Goal: Information Seeking & Learning: Learn about a topic

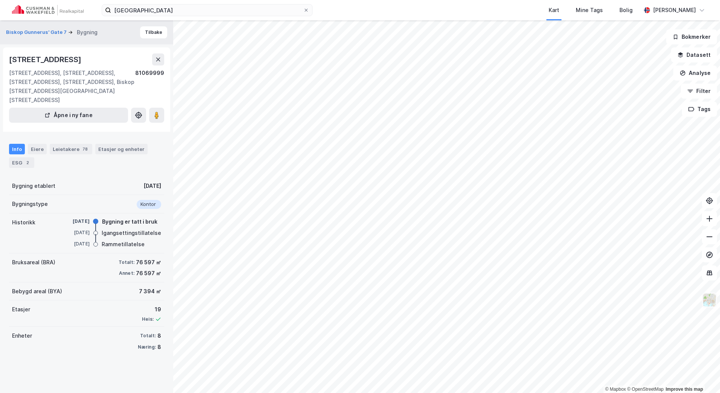
click at [707, 301] on img at bounding box center [709, 300] width 14 height 14
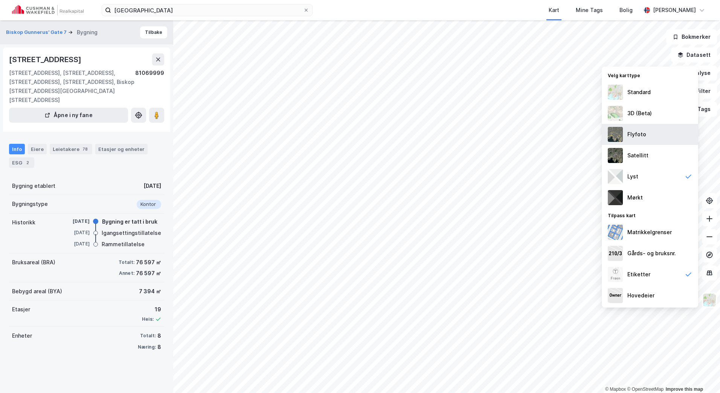
click at [649, 130] on div "Flyfoto" at bounding box center [650, 134] width 96 height 21
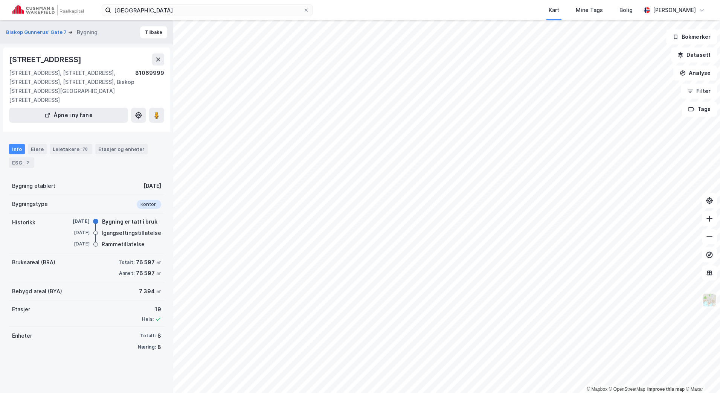
click at [706, 300] on img at bounding box center [709, 300] width 14 height 14
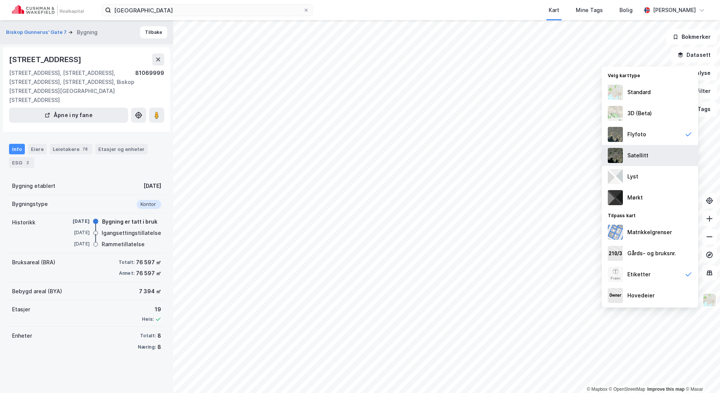
click at [650, 157] on div "Satellitt" at bounding box center [650, 155] width 96 height 21
click at [711, 297] on img at bounding box center [709, 300] width 14 height 14
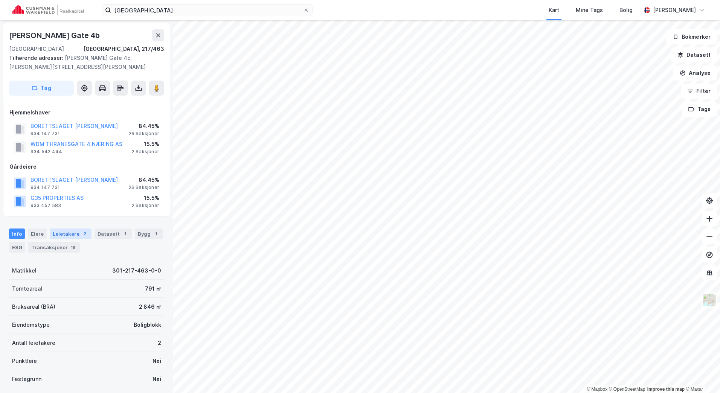
click at [71, 231] on div "Leietakere 2" at bounding box center [71, 234] width 42 height 11
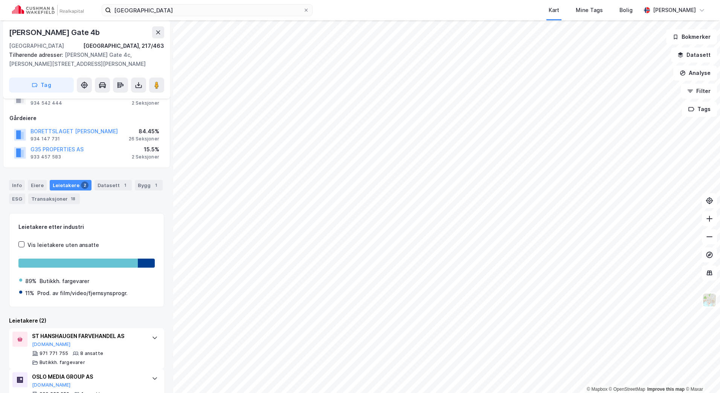
scroll to position [74, 0]
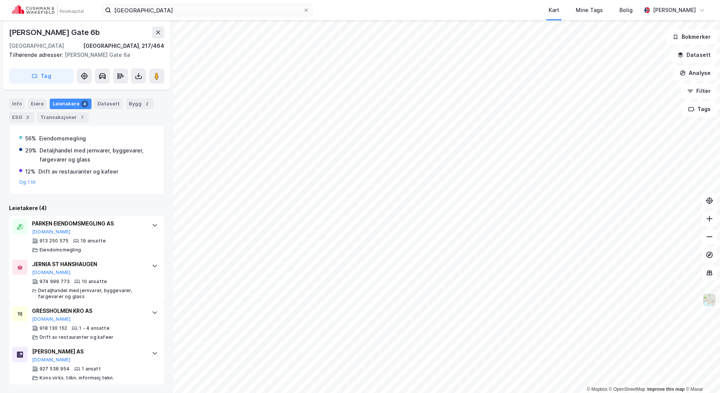
scroll to position [146, 0]
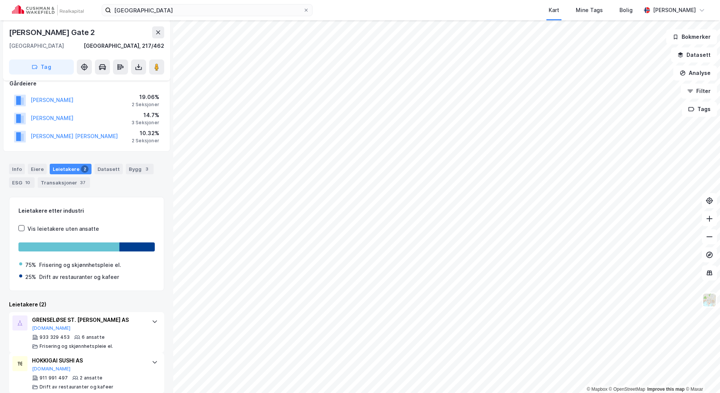
scroll to position [107, 0]
click at [558, 10] on div "oslo city Kart Mine Tags [PERSON_NAME] © Mapbox © OpenStreetMap Improve this ma…" at bounding box center [360, 196] width 720 height 393
click at [156, 6] on input "[GEOGRAPHIC_DATA]" at bounding box center [207, 10] width 192 height 11
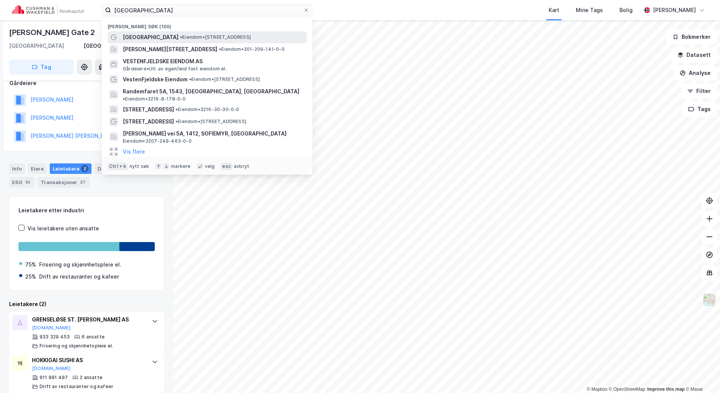
click at [180, 34] on span "• Eiendom • [STREET_ADDRESS]" at bounding box center [215, 37] width 71 height 6
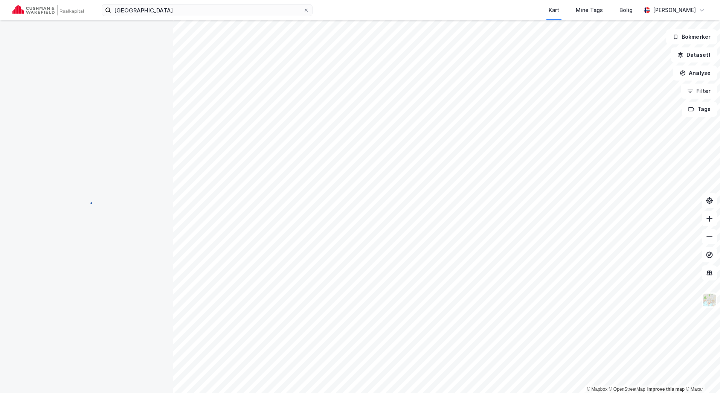
scroll to position [47, 0]
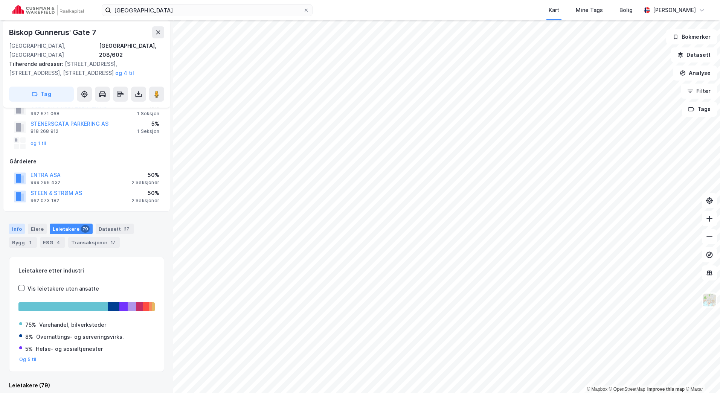
click at [15, 224] on div "Info" at bounding box center [17, 229] width 16 height 11
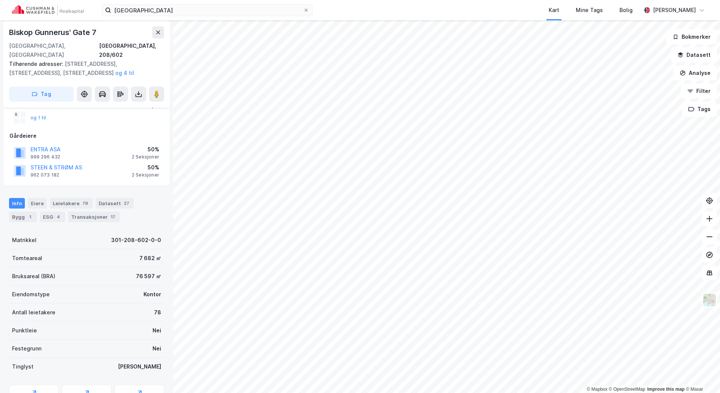
scroll to position [122, 0]
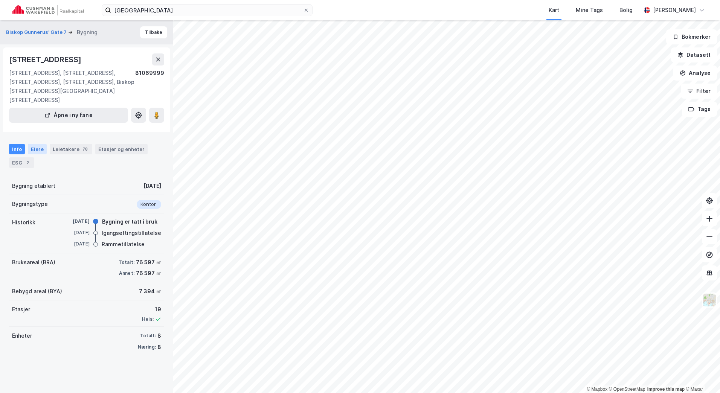
click at [37, 144] on div "Eiere" at bounding box center [37, 149] width 19 height 11
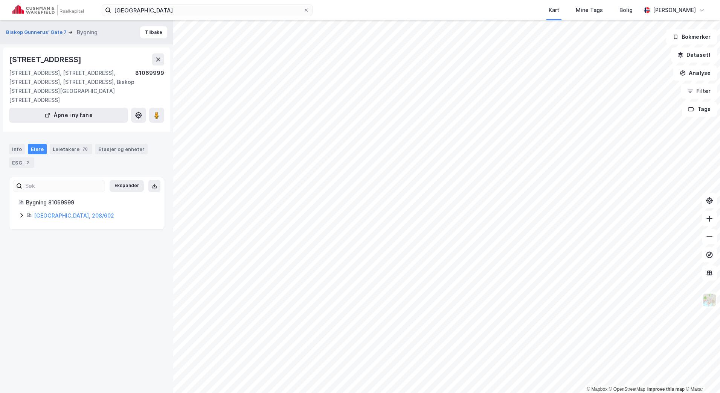
click at [6, 138] on div "Info Eiere Leietakere 78 Etasjer og enheter ESG 2" at bounding box center [86, 153] width 173 height 36
click at [151, 36] on button "Tilbake" at bounding box center [153, 32] width 27 height 12
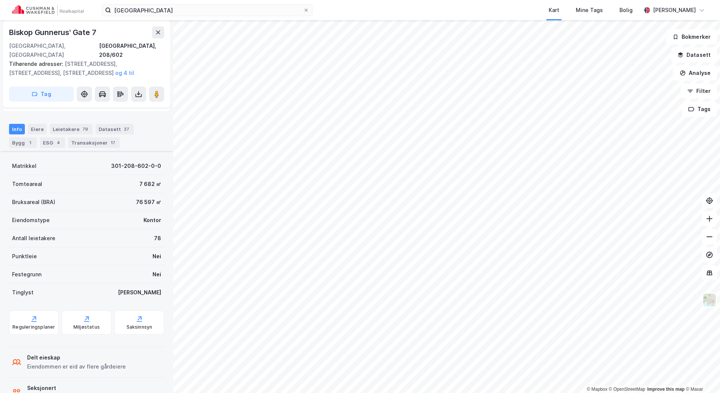
scroll to position [160, 0]
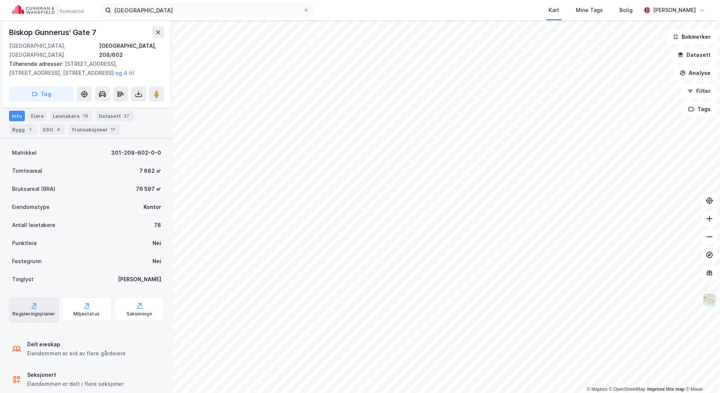
click at [34, 311] on div "Reguleringsplaner" at bounding box center [33, 314] width 43 height 6
drag, startPoint x: 167, startPoint y: 49, endPoint x: 143, endPoint y: 48, distance: 24.5
click at [143, 48] on div "Biskop [GEOGRAPHIC_DATA][STREET_ADDRESS] Tilhørende adresser: [STREET_ADDRESS][…" at bounding box center [86, 63] width 167 height 87
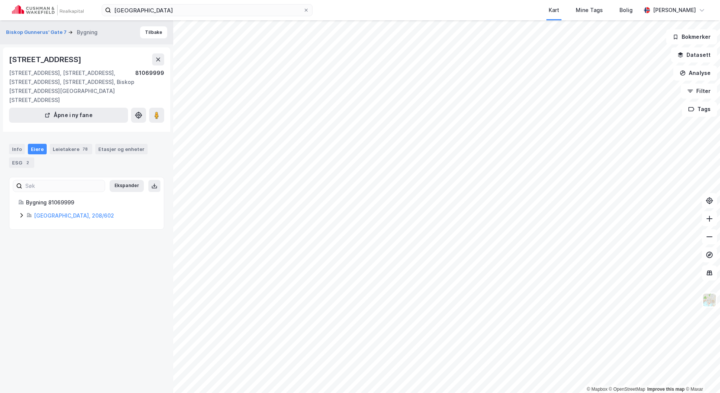
click at [16, 135] on div "Info Eiere Leietakere 78 Etasjer og enheter ESG 2" at bounding box center [86, 153] width 173 height 36
click at [160, 64] on button at bounding box center [158, 59] width 12 height 12
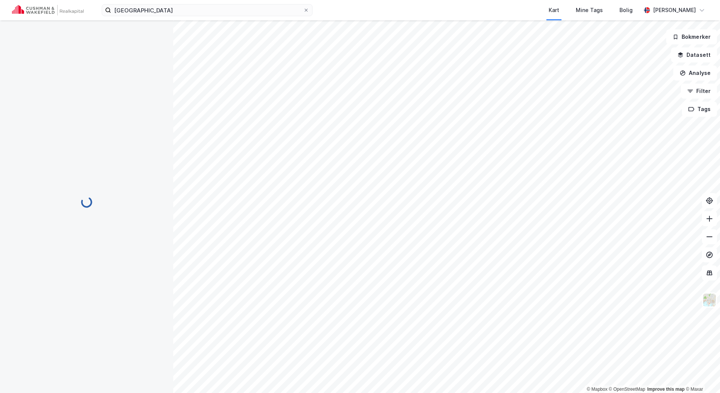
scroll to position [160, 0]
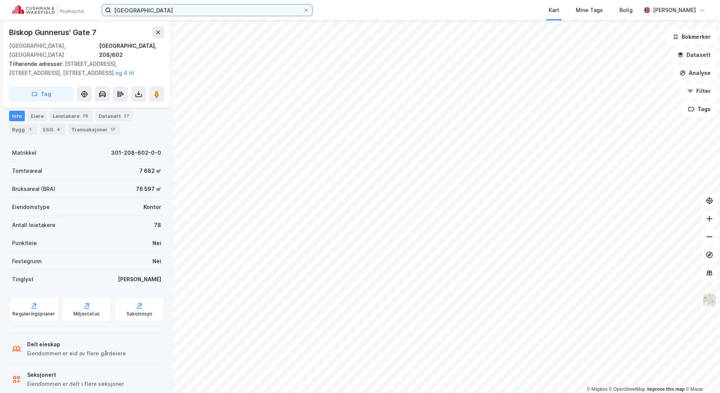
click at [168, 9] on input "[GEOGRAPHIC_DATA]" at bounding box center [207, 10] width 192 height 11
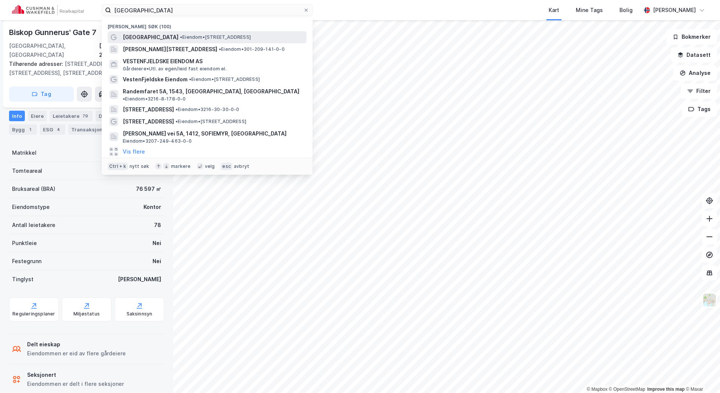
click at [180, 40] on span "• Eiendom • [STREET_ADDRESS]" at bounding box center [215, 37] width 71 height 6
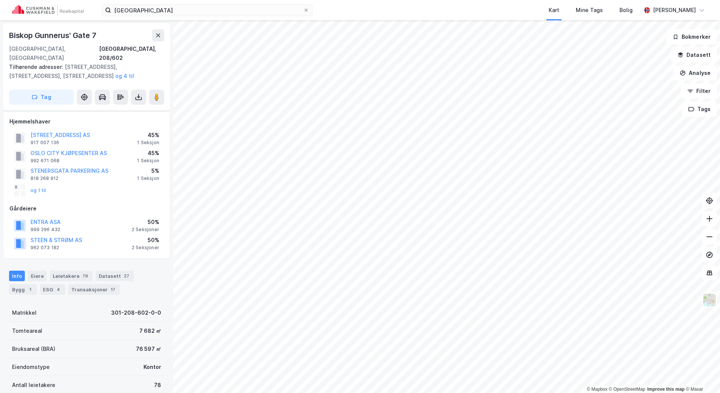
scroll to position [160, 0]
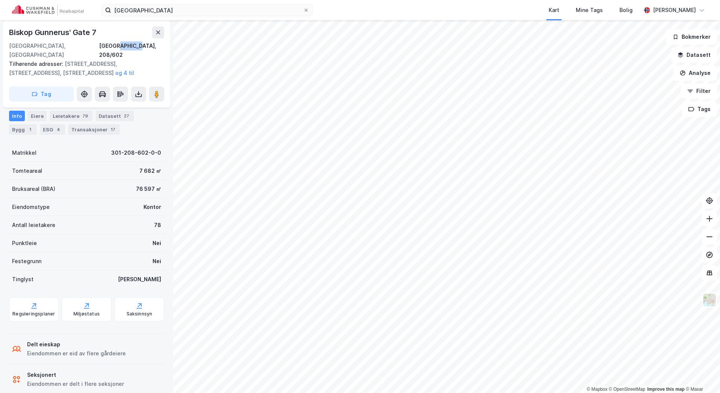
drag, startPoint x: 142, startPoint y: 44, endPoint x: 165, endPoint y: 48, distance: 23.2
click at [165, 48] on div "Biskop [GEOGRAPHIC_DATA][STREET_ADDRESS] Tilhørende adresser: [STREET_ADDRESS][…" at bounding box center [86, 63] width 167 height 87
copy div "208/602"
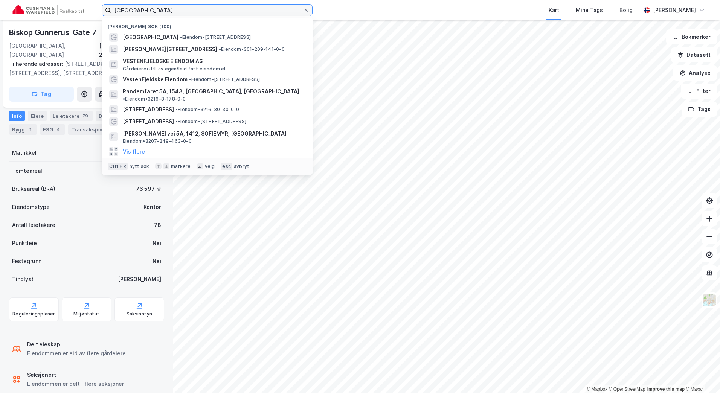
drag, startPoint x: 171, startPoint y: 8, endPoint x: 30, endPoint y: 8, distance: 141.2
click at [34, 8] on div "oslo city Nylige søk (100) [GEOGRAPHIC_DATA] • Eiendom • [STREET_ADDRESS][PERSO…" at bounding box center [360, 10] width 720 height 20
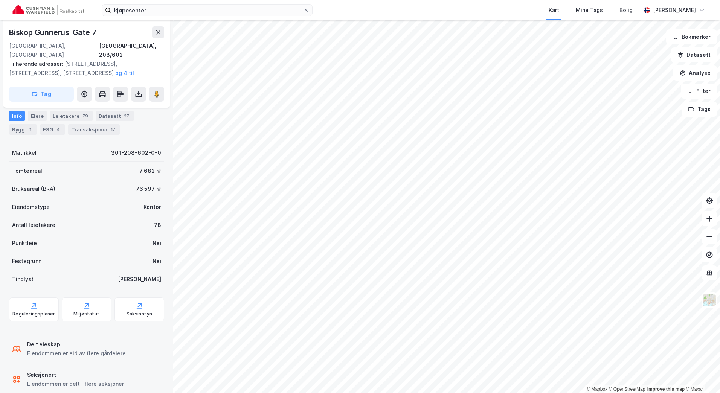
drag, startPoint x: 480, startPoint y: 2, endPoint x: 531, endPoint y: 1, distance: 50.8
click at [480, 2] on div "Kart Mine Tags Bolig" at bounding box center [495, 10] width 292 height 20
click at [694, 68] on button "Analyse" at bounding box center [695, 73] width 44 height 15
click at [692, 53] on button "Datasett" at bounding box center [694, 54] width 46 height 15
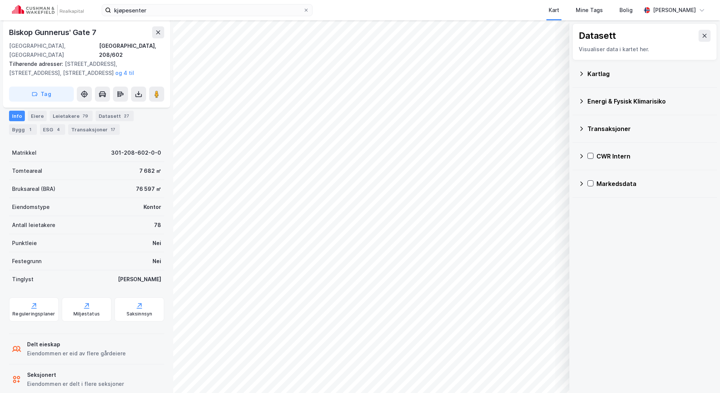
click at [578, 75] on div "Kartlag" at bounding box center [644, 73] width 145 height 27
click at [580, 73] on icon at bounding box center [581, 74] width 6 height 6
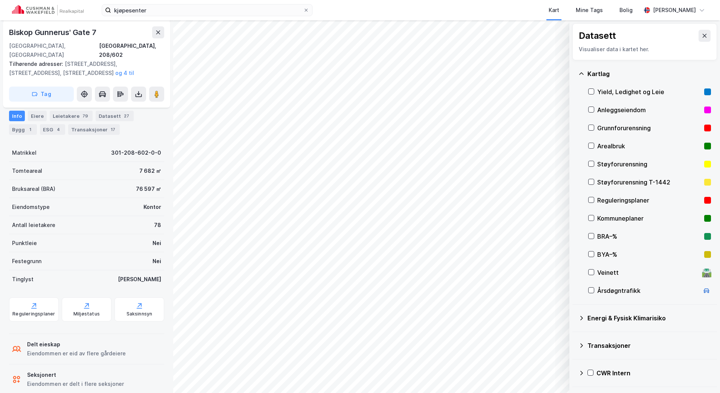
click at [580, 73] on icon at bounding box center [581, 73] width 5 height 2
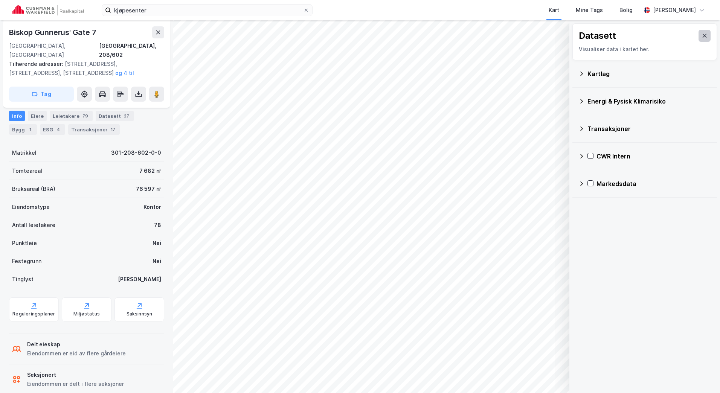
click at [701, 38] on icon at bounding box center [704, 36] width 6 height 6
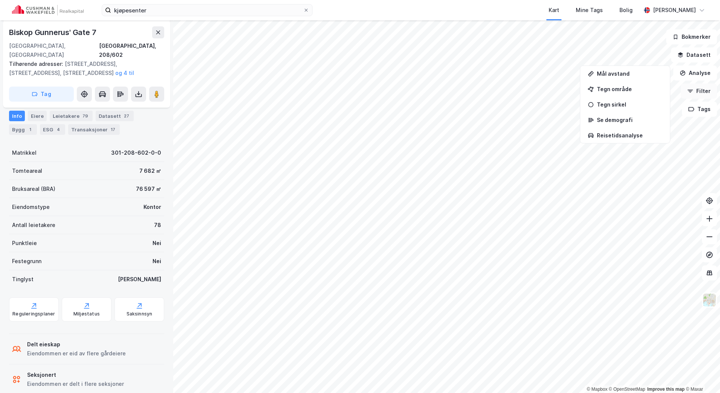
click at [701, 92] on button "Filter" at bounding box center [699, 91] width 36 height 15
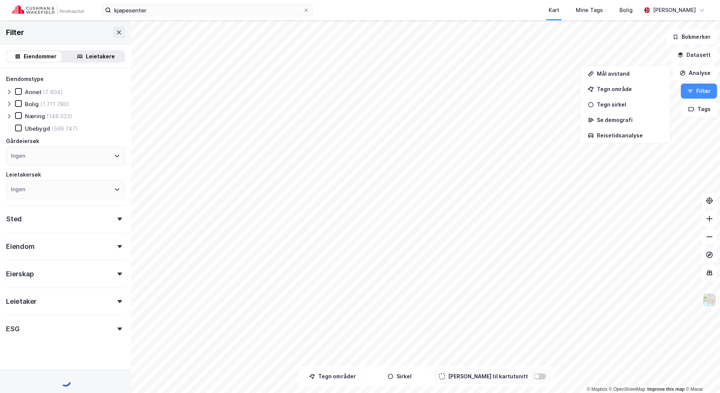
click at [78, 247] on div "Eiendom" at bounding box center [65, 243] width 119 height 21
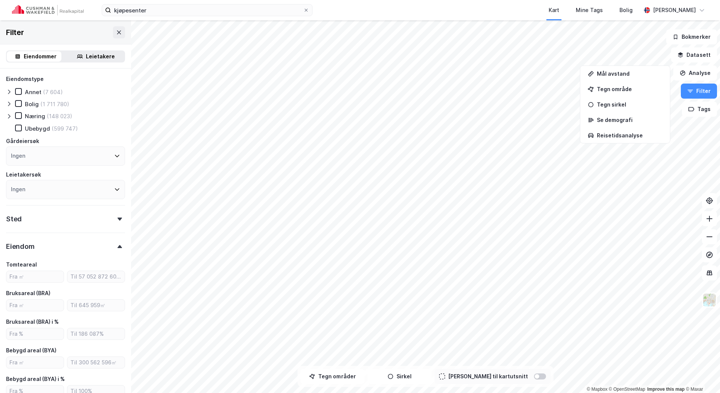
click at [61, 247] on div "Eiendom" at bounding box center [65, 243] width 119 height 21
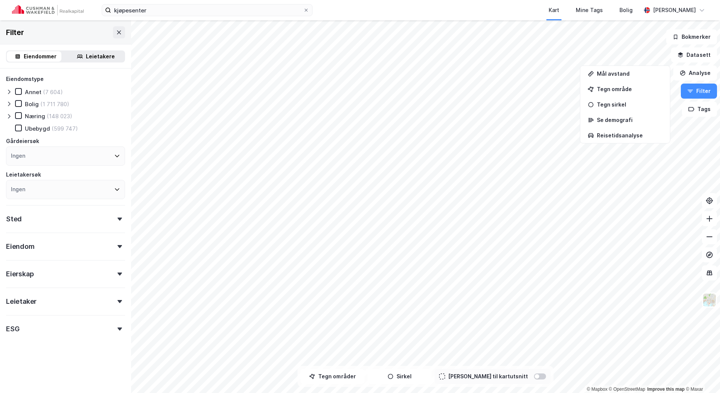
click at [11, 116] on icon at bounding box center [9, 116] width 6 height 6
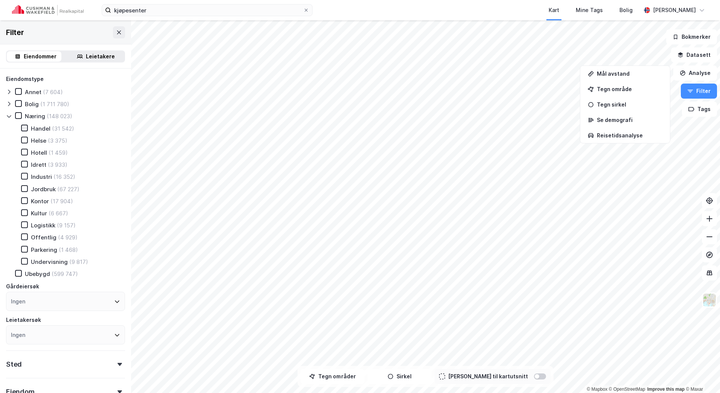
click at [24, 127] on icon at bounding box center [24, 127] width 5 height 5
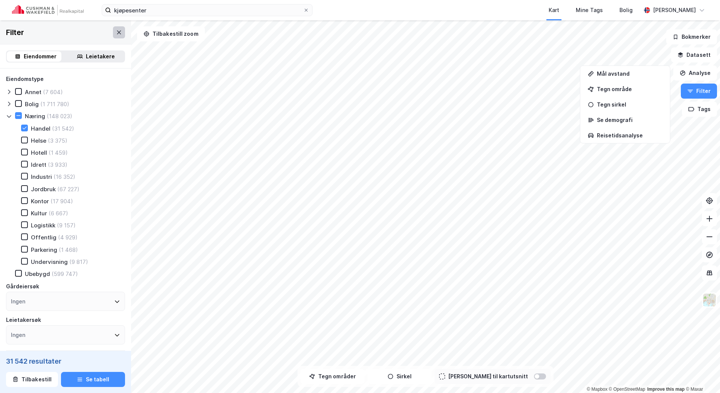
click at [116, 32] on icon at bounding box center [119, 32] width 6 height 6
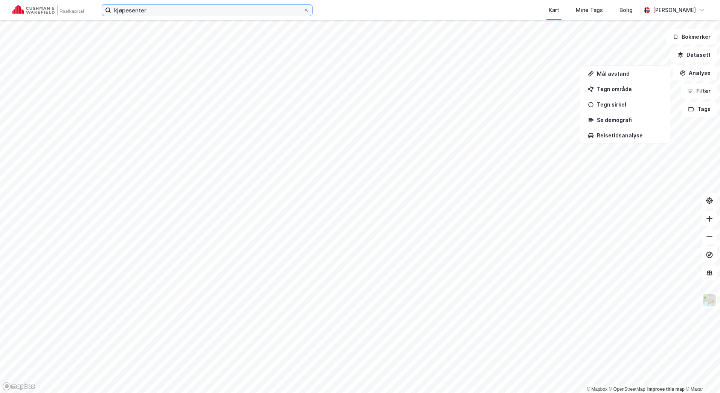
click at [163, 12] on input "kjøpesenter" at bounding box center [207, 10] width 192 height 11
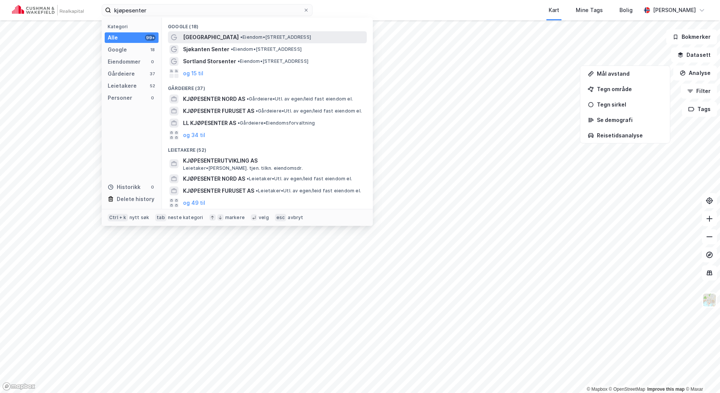
click at [201, 36] on span "[GEOGRAPHIC_DATA]" at bounding box center [211, 37] width 56 height 9
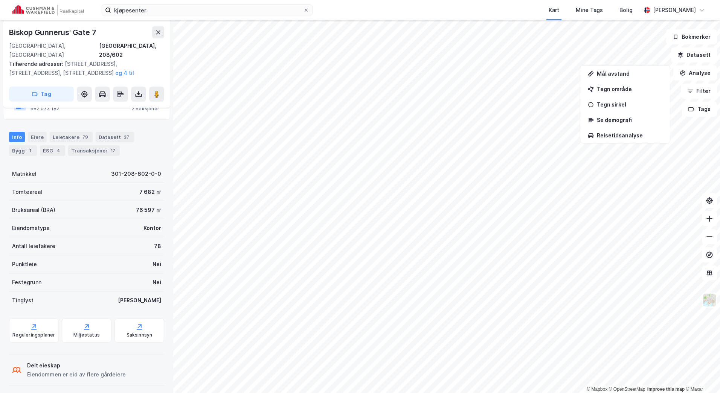
scroll to position [127, 0]
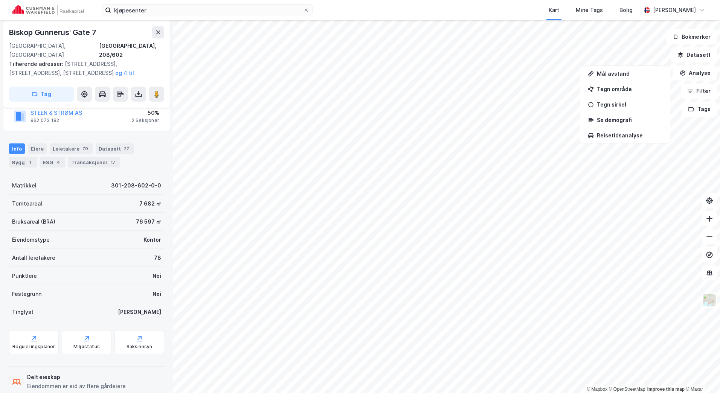
click at [145, 16] on div "kjøpesenter Kart Mine Tags Bolig [PERSON_NAME]" at bounding box center [360, 10] width 720 height 20
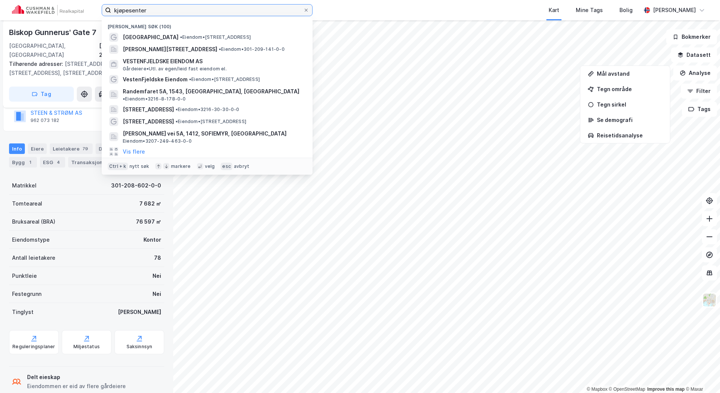
click at [152, 10] on input "kjøpesenter" at bounding box center [207, 10] width 192 height 11
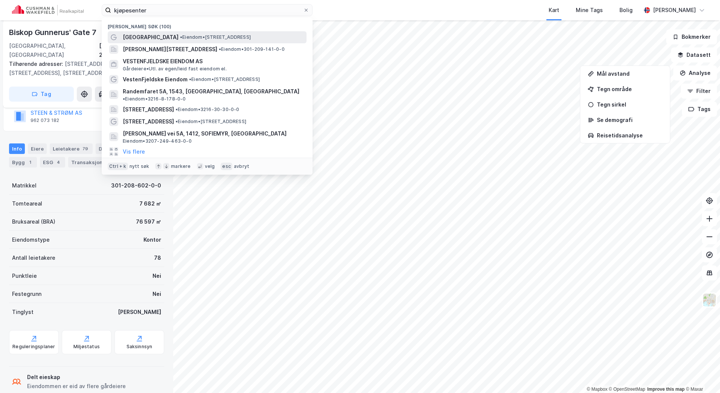
click at [139, 34] on span "[GEOGRAPHIC_DATA]" at bounding box center [151, 37] width 56 height 9
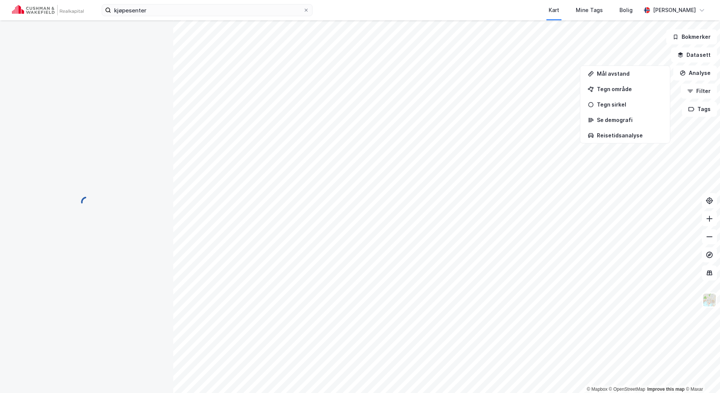
scroll to position [127, 0]
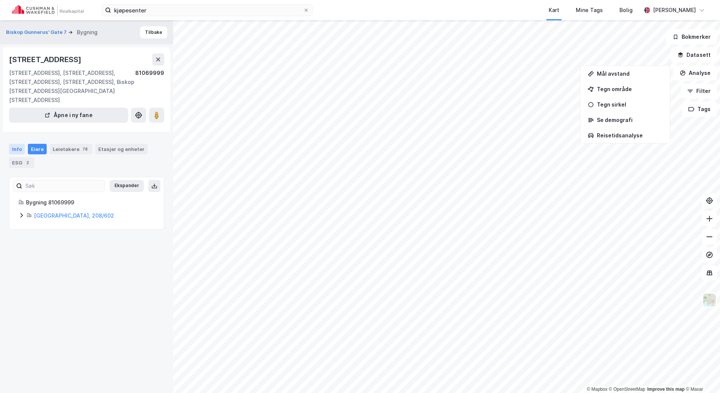
click at [17, 144] on div "Info" at bounding box center [17, 149] width 16 height 11
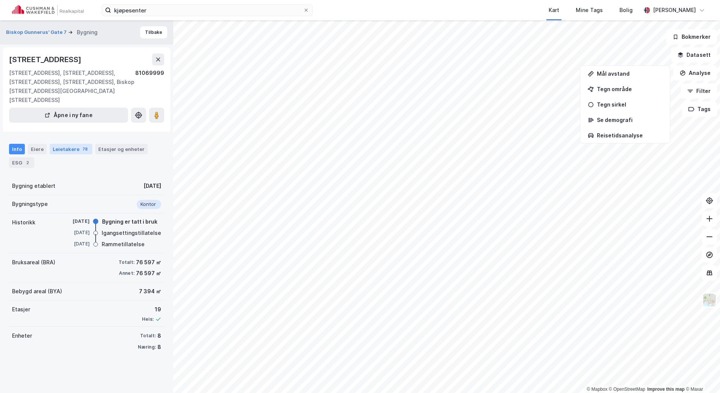
click at [50, 144] on div "Leietakere 78" at bounding box center [71, 149] width 43 height 11
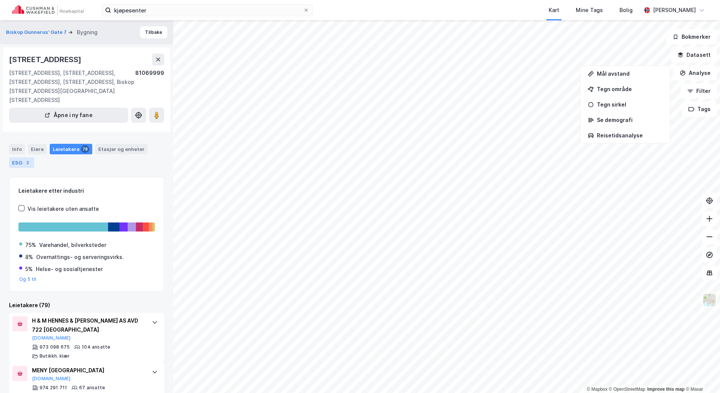
click at [25, 159] on div "2" at bounding box center [28, 163] width 8 height 8
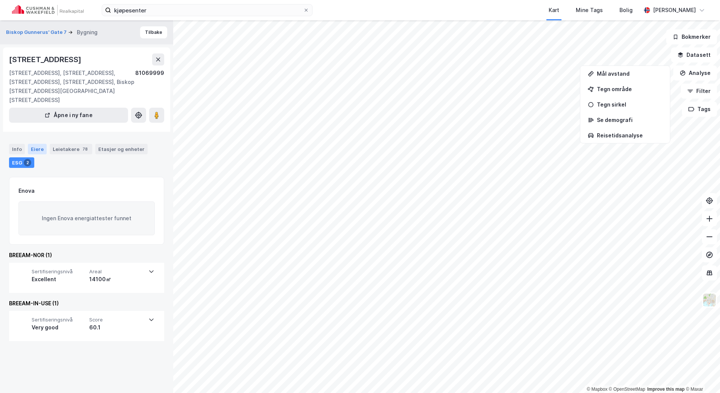
click at [34, 144] on div "Eiere" at bounding box center [37, 149] width 19 height 11
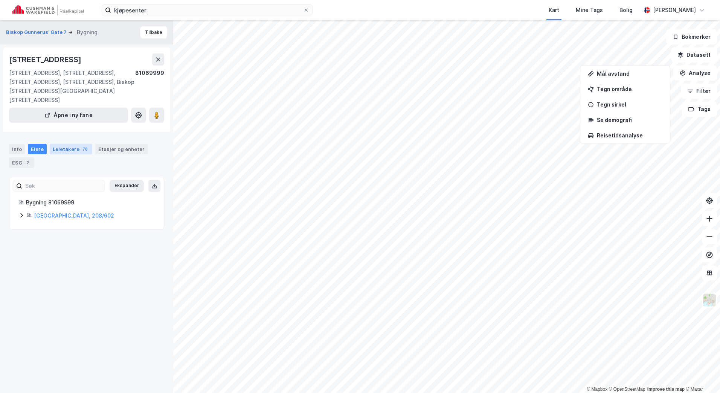
click at [63, 144] on div "Leietakere 78" at bounding box center [71, 149] width 43 height 11
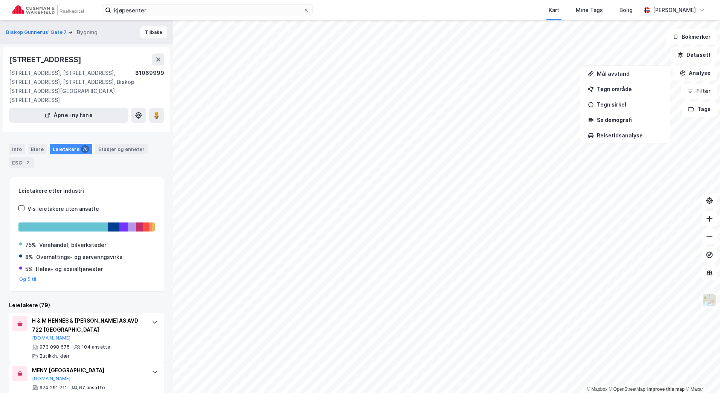
click at [149, 35] on button "Tilbake" at bounding box center [153, 32] width 27 height 12
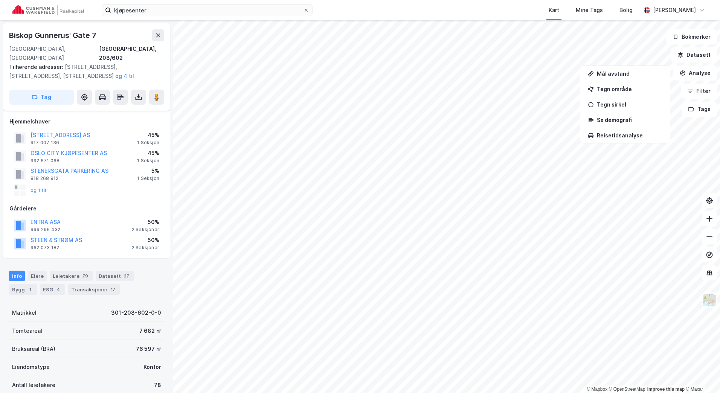
scroll to position [127, 0]
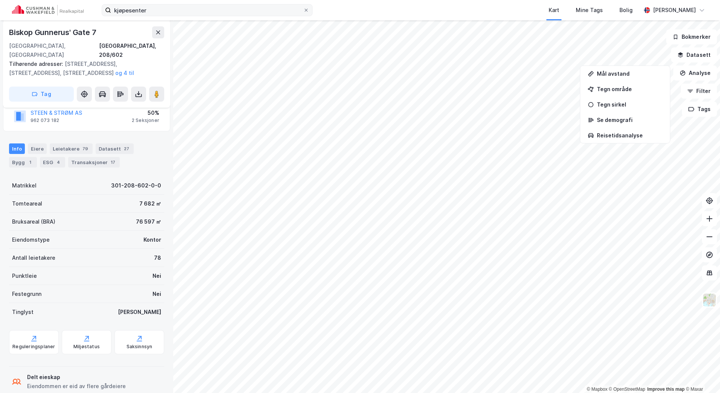
drag, startPoint x: 168, startPoint y: 2, endPoint x: 108, endPoint y: 12, distance: 60.8
click at [108, 12] on div "kjøpesenter Kart Mine Tags Bolig [PERSON_NAME]" at bounding box center [360, 10] width 720 height 20
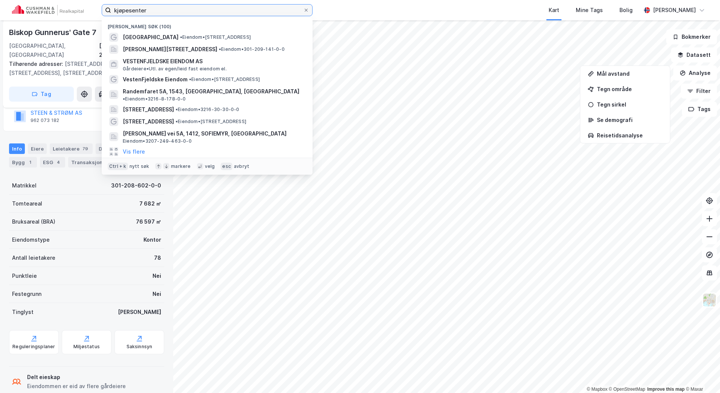
drag, startPoint x: 159, startPoint y: 9, endPoint x: 106, endPoint y: 12, distance: 53.6
click at [106, 12] on label "kjøpesenter" at bounding box center [207, 10] width 211 height 12
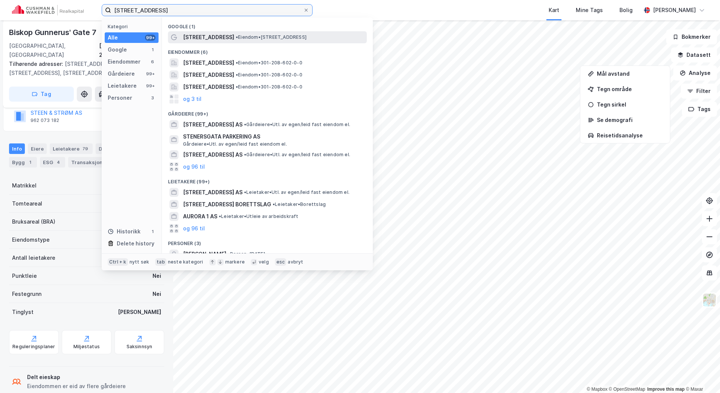
type input "[STREET_ADDRESS]"
click at [239, 36] on span "• Eiendom • [STREET_ADDRESS]" at bounding box center [271, 37] width 71 height 6
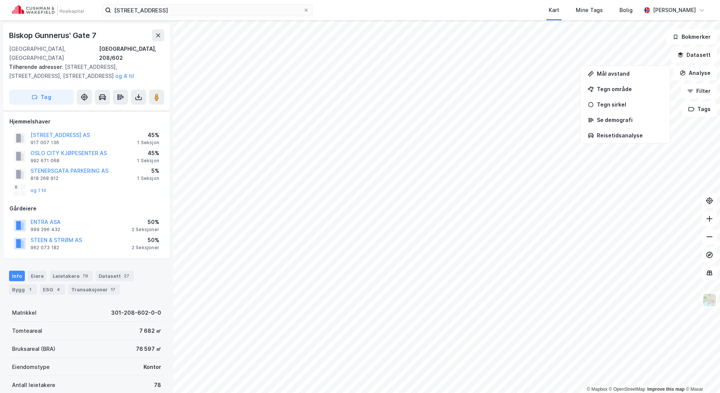
scroll to position [127, 0]
